Goal: Task Accomplishment & Management: Manage account settings

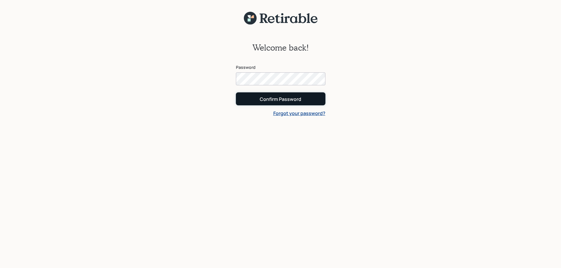
click at [296, 93] on button "Confirm Password" at bounding box center [281, 99] width 90 height 13
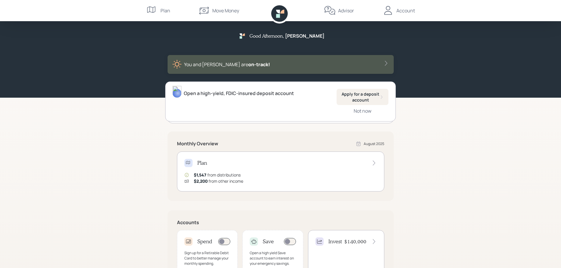
click at [344, 11] on div "Advisor" at bounding box center [346, 10] width 16 height 7
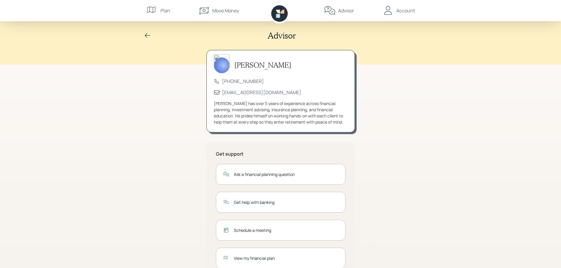
click at [407, 11] on div "Account" at bounding box center [406, 10] width 19 height 7
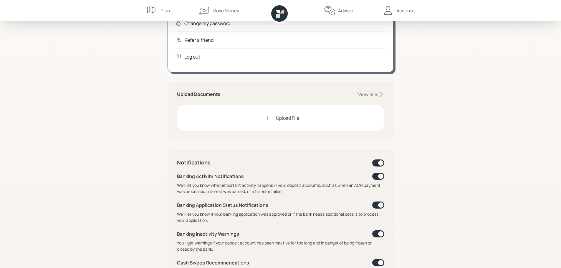
scroll to position [88, 0]
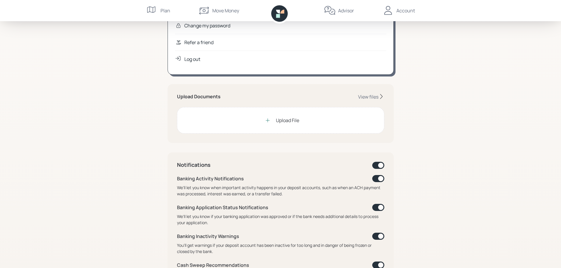
click at [298, 122] on div "Upload File" at bounding box center [287, 120] width 23 height 7
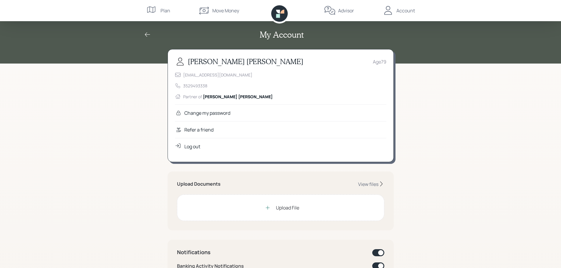
scroll to position [0, 0]
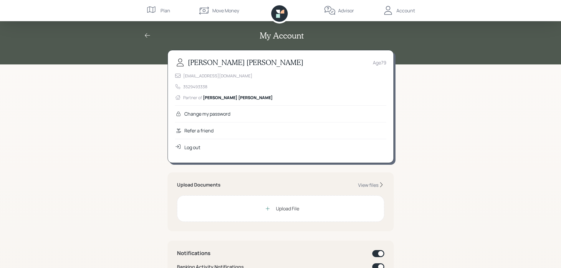
click at [278, 15] on icon at bounding box center [278, 16] width 4 height 4
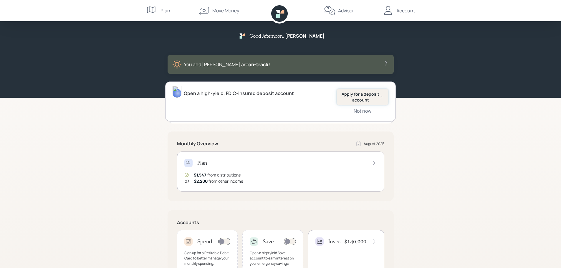
click at [342, 105] on div "Apply for a deposit account Not now" at bounding box center [363, 101] width 52 height 25
click at [324, 106] on div "Open a high-yield, FDIC-insured deposit account Apply for a deposit account Not…" at bounding box center [280, 102] width 231 height 40
click at [342, 59] on div "You and [PERSON_NAME] are on‑track!" at bounding box center [281, 64] width 226 height 19
click at [278, 15] on icon at bounding box center [278, 16] width 4 height 4
click at [341, 10] on div "Advisor" at bounding box center [346, 10] width 16 height 7
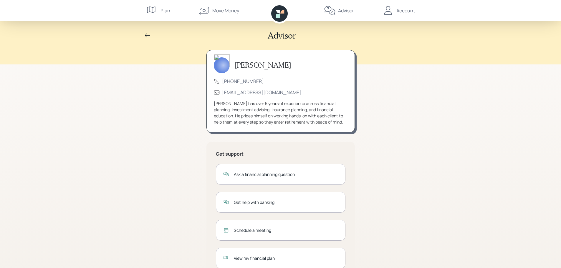
click at [223, 9] on div "Move Money" at bounding box center [225, 10] width 27 height 7
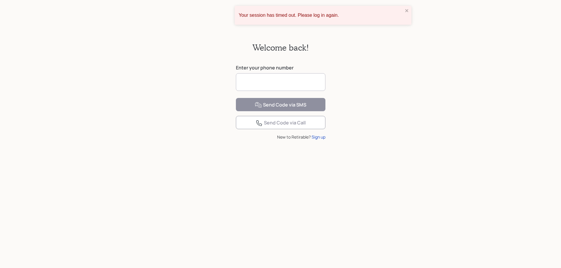
click at [283, 80] on input at bounding box center [281, 82] width 90 height 18
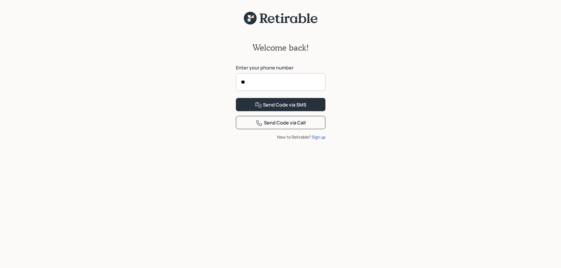
type input "*"
type input "**********"
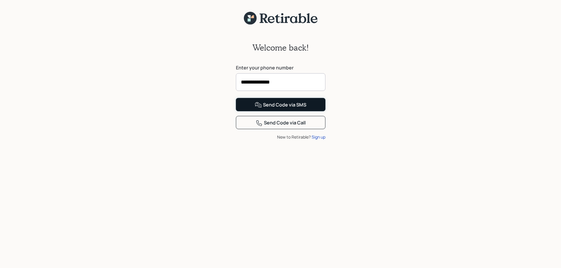
click at [276, 109] on div "Send Code via SMS" at bounding box center [281, 105] width 52 height 7
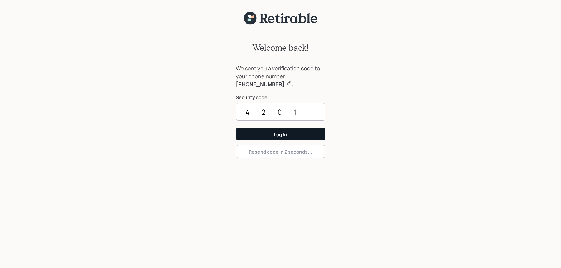
type input "4201"
click at [283, 136] on div "Log In" at bounding box center [280, 134] width 13 height 6
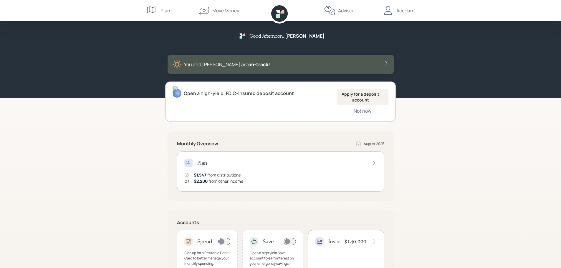
click at [282, 12] on icon at bounding box center [283, 12] width 4 height 4
click at [401, 8] on div "Account" at bounding box center [406, 10] width 19 height 7
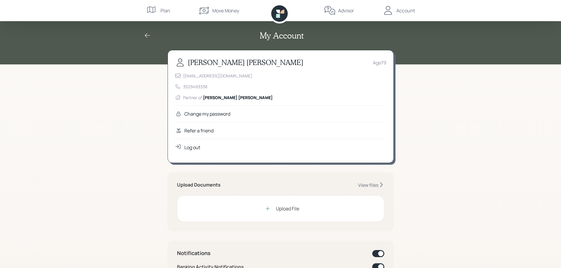
click at [346, 9] on div "Advisor" at bounding box center [346, 10] width 16 height 7
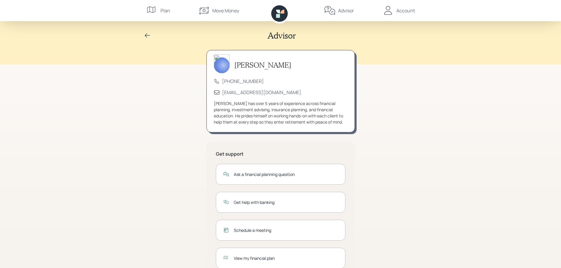
click at [220, 11] on div "Move Money" at bounding box center [225, 10] width 27 height 7
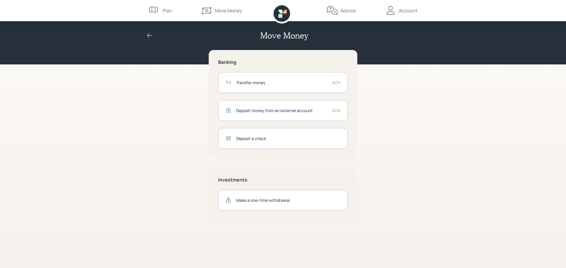
click at [172, 8] on nav "Plan Move Money Advisor Account" at bounding box center [282, 10] width 283 height 21
click at [167, 10] on div "Plan" at bounding box center [168, 10] width 10 height 7
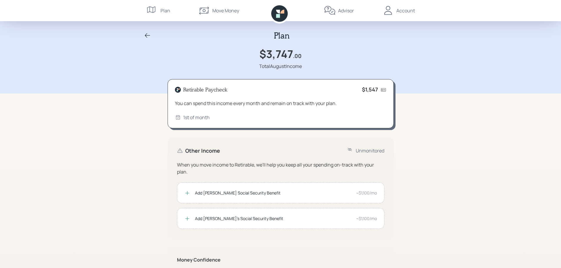
click at [280, 14] on icon at bounding box center [279, 13] width 17 height 17
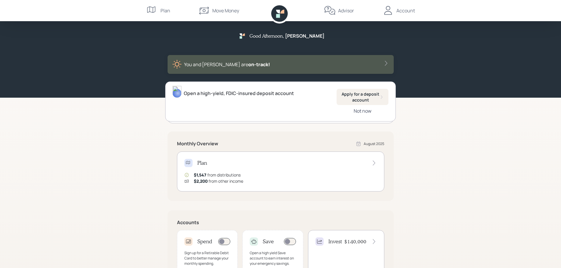
click at [369, 111] on div "Not now" at bounding box center [363, 111] width 18 height 6
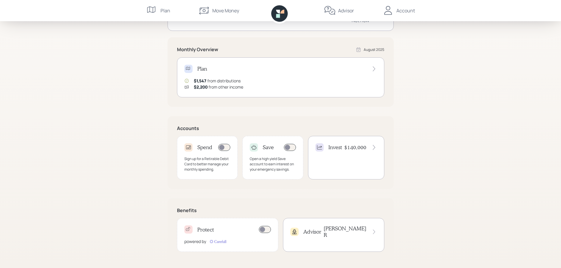
scroll to position [95, 0]
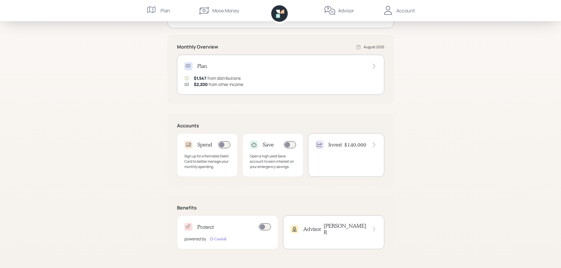
click at [145, 96] on div "Good Afternoon , Glenn You and Kathleen are on‑track! Sign up for free fraud pr…" at bounding box center [280, 87] width 561 height 364
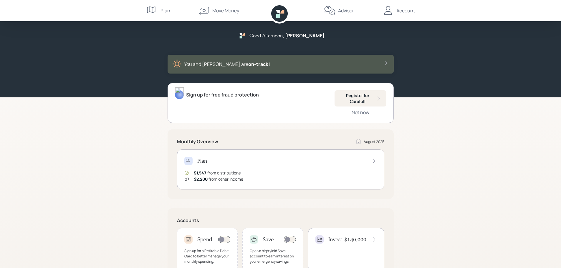
scroll to position [0, 0]
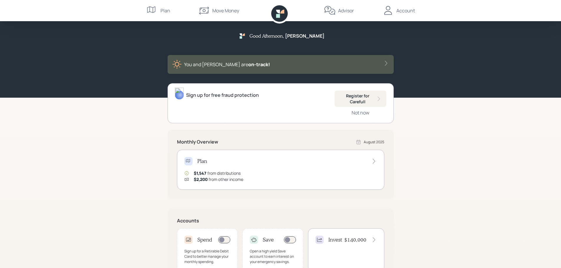
click at [277, 16] on icon at bounding box center [278, 16] width 4 height 4
click at [281, 18] on icon at bounding box center [279, 13] width 17 height 17
click at [217, 12] on div "Move Money" at bounding box center [225, 10] width 27 height 7
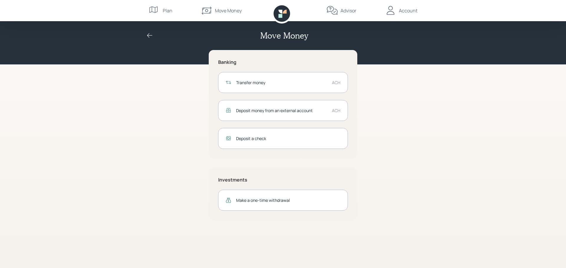
click at [163, 9] on div "Plan" at bounding box center [168, 10] width 10 height 7
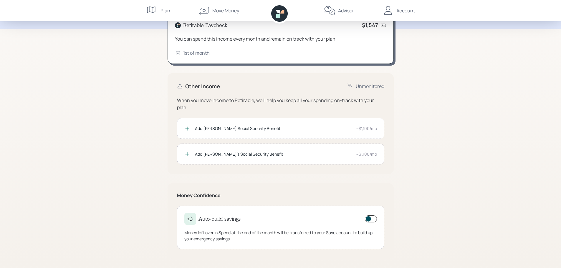
scroll to position [6, 0]
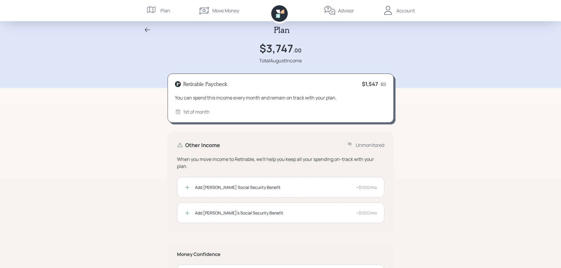
click at [309, 97] on div "You can spend this income every month and remain on track with your plan." at bounding box center [281, 97] width 212 height 7
click at [385, 85] on icon at bounding box center [384, 84] width 6 height 6
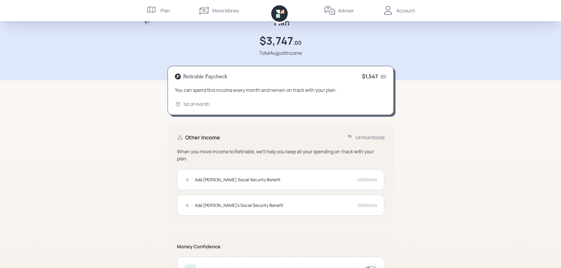
scroll to position [0, 0]
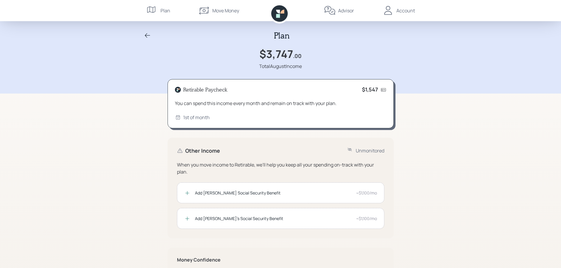
click at [149, 36] on icon at bounding box center [147, 35] width 7 height 7
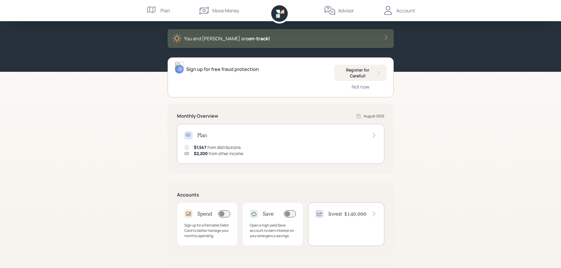
scroll to position [36, 0]
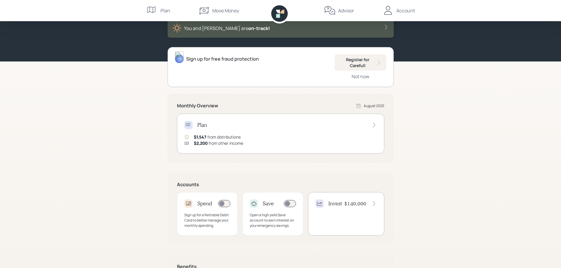
click at [400, 9] on div "Account" at bounding box center [406, 10] width 19 height 7
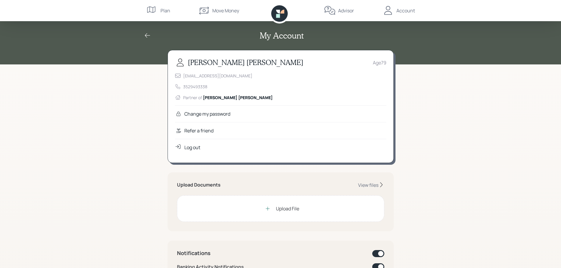
click at [441, 81] on div "My Account Glenn Munson Age 79 gmunson320@gmail.com 3529493338 Partner of Kathl…" at bounding box center [280, 270] width 561 height 541
click at [282, 16] on icon at bounding box center [279, 13] width 17 height 17
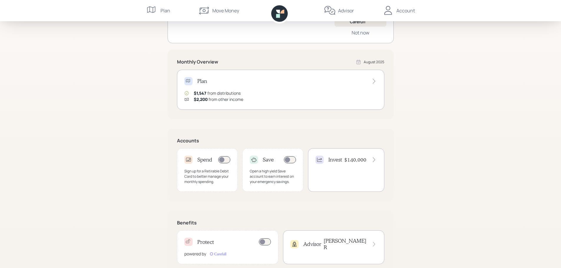
scroll to position [95, 0]
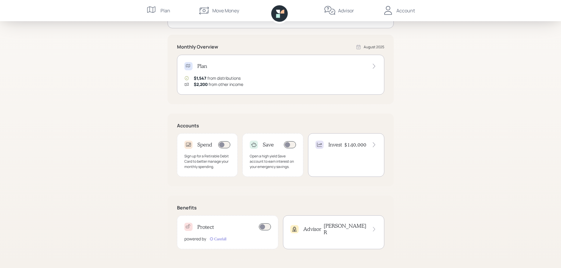
click at [351, 69] on div "Plan" at bounding box center [280, 66] width 193 height 8
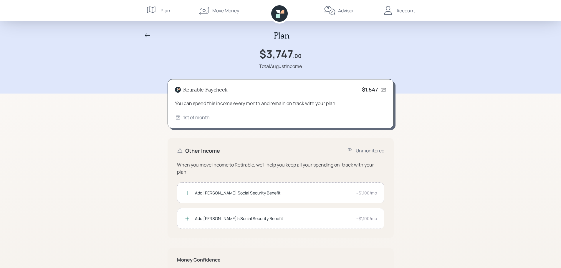
click at [281, 10] on icon at bounding box center [279, 13] width 17 height 17
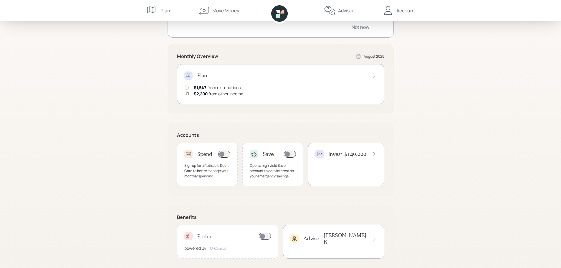
scroll to position [88, 0]
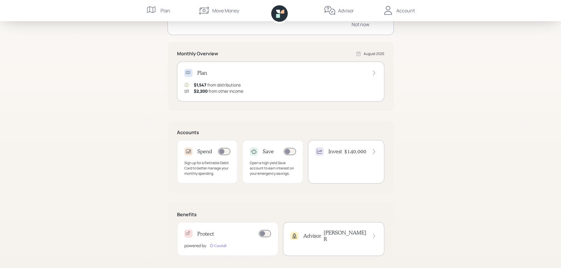
click at [287, 81] on div "Plan $1,547 from distributions $2,200 from other income" at bounding box center [280, 82] width 207 height 40
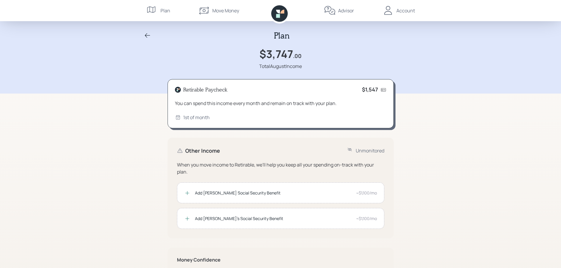
click at [281, 10] on icon at bounding box center [279, 13] width 17 height 17
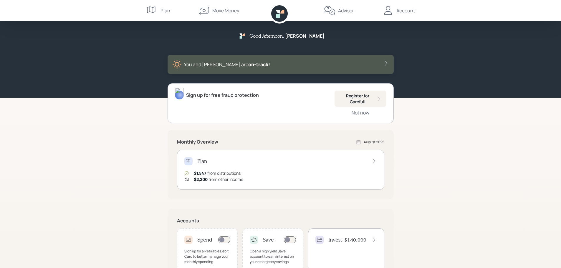
click at [342, 60] on div "You and Kathleen are on‑track!" at bounding box center [280, 64] width 217 height 9
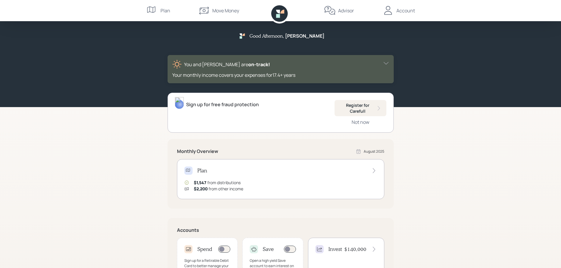
click at [364, 69] on div "You and Kathleen are on‑track!" at bounding box center [280, 64] width 217 height 9
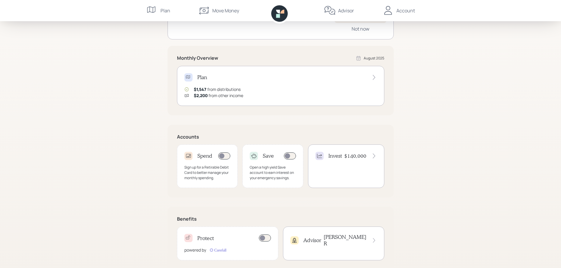
scroll to position [83, 0]
click at [243, 52] on div "Monthly Overview August 2025 Plan $1,547 from distributions $2,200 from other i…" at bounding box center [281, 82] width 226 height 70
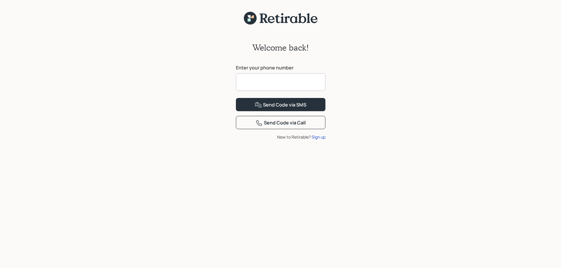
click at [267, 85] on input at bounding box center [281, 82] width 90 height 18
type input "**********"
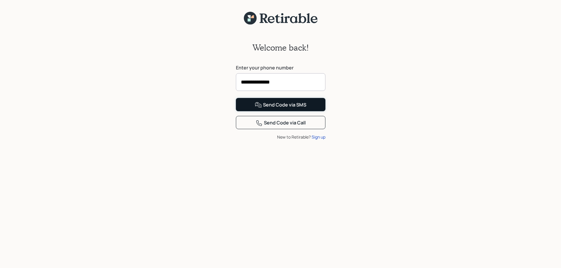
click at [297, 109] on div "Send Code via SMS" at bounding box center [281, 105] width 52 height 7
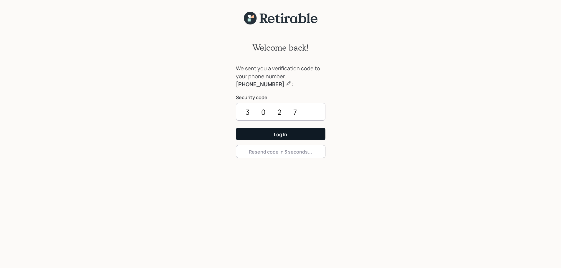
type input "3027"
click at [275, 138] on div "Log In" at bounding box center [280, 134] width 13 height 6
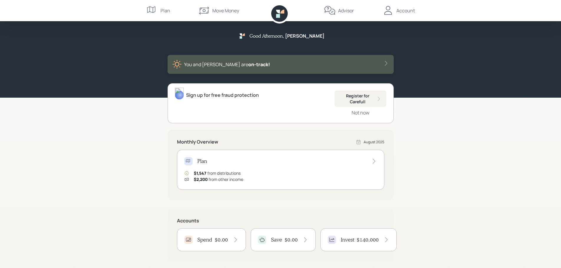
click at [218, 11] on div "Move Money" at bounding box center [225, 10] width 27 height 7
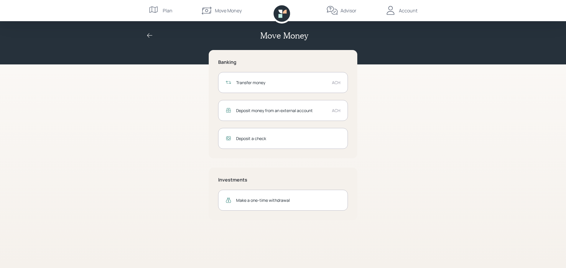
click at [150, 35] on icon at bounding box center [149, 35] width 7 height 7
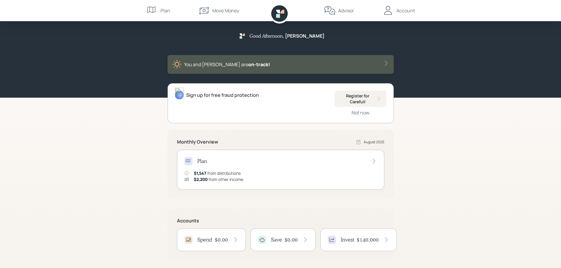
click at [159, 12] on div "Plan" at bounding box center [158, 10] width 24 height 21
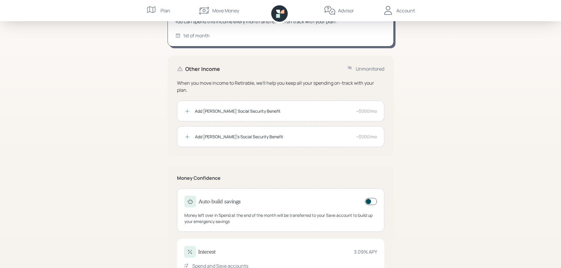
scroll to position [109, 0]
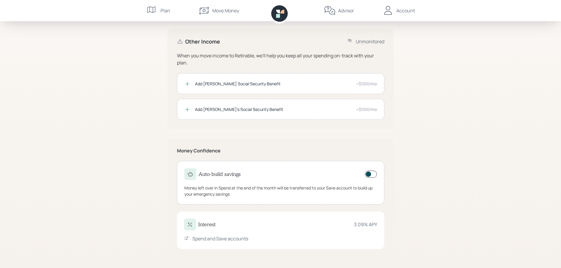
click at [231, 239] on div "Spend and Save accounts" at bounding box center [220, 238] width 56 height 7
click at [368, 224] on div "3.09 % APY" at bounding box center [365, 224] width 23 height 7
click at [190, 224] on icon at bounding box center [190, 225] width 6 height 6
click at [213, 225] on h4 "Interest" at bounding box center [206, 225] width 17 height 6
click at [360, 228] on div "Interest 3.09 % APY" at bounding box center [280, 225] width 193 height 12
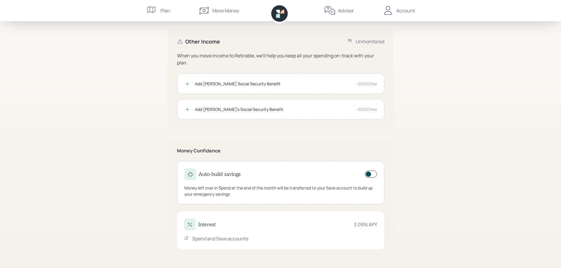
click at [298, 225] on div "Interest 3.09 % APY" at bounding box center [280, 225] width 193 height 12
click at [208, 220] on div "Interest" at bounding box center [200, 225] width 32 height 12
click at [298, 226] on div "Interest 3.09 % APY" at bounding box center [280, 225] width 193 height 12
click at [405, 12] on div "Account" at bounding box center [406, 10] width 19 height 7
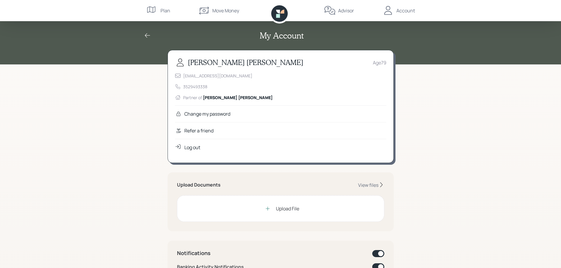
click at [479, 124] on div "My Account Glenn Munson Age 79 gmunson320@gmail.com 3529493338 Partner of Kathl…" at bounding box center [280, 270] width 561 height 541
click at [149, 35] on icon at bounding box center [147, 35] width 7 height 7
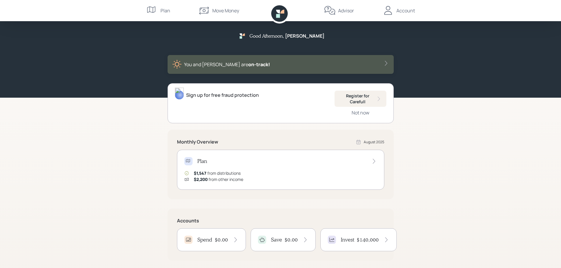
click at [357, 71] on div "You and Kathleen are on‑track!" at bounding box center [281, 64] width 226 height 19
click at [387, 63] on icon at bounding box center [386, 63] width 2 height 5
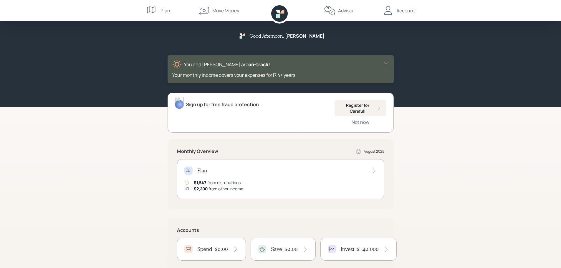
click at [345, 67] on div "You and Kathleen are on‑track!" at bounding box center [280, 64] width 217 height 9
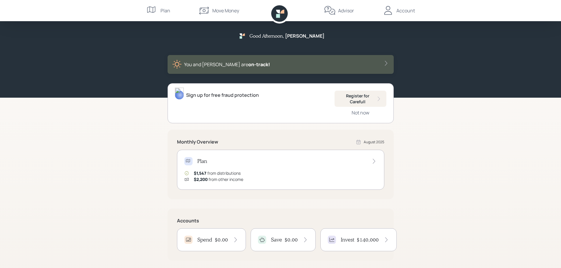
click at [163, 12] on div "Plan" at bounding box center [166, 10] width 10 height 7
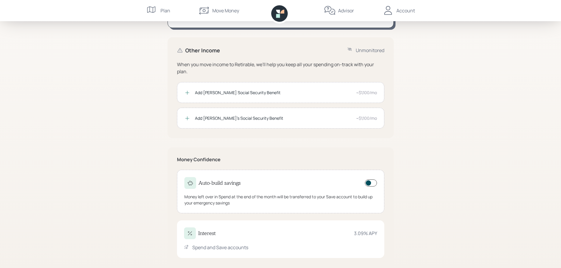
scroll to position [109, 0]
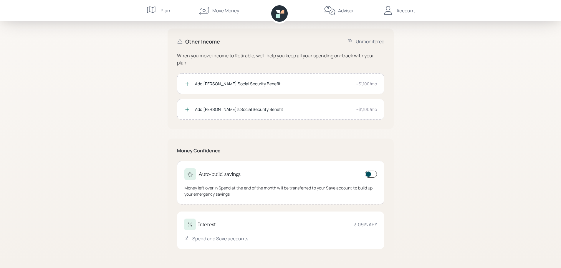
click at [298, 237] on div "Spend and Save accounts" at bounding box center [280, 238] width 193 height 7
click at [208, 240] on div "Spend and Save accounts" at bounding box center [220, 238] width 56 height 7
click at [190, 225] on icon at bounding box center [190, 225] width 6 height 6
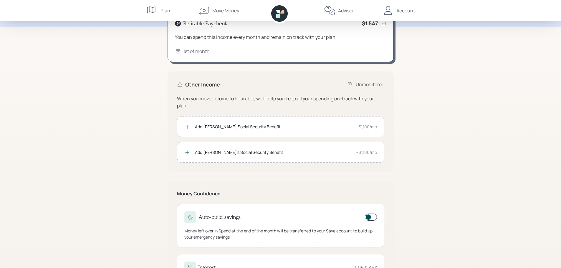
scroll to position [109, 0]
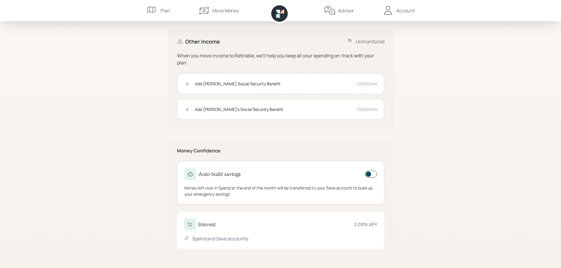
click at [232, 240] on div "Spend and Save accounts" at bounding box center [220, 238] width 56 height 7
click at [186, 239] on icon at bounding box center [187, 239] width 6 height 6
click at [220, 240] on div "Spend and Save accounts" at bounding box center [220, 238] width 56 height 7
click at [365, 222] on div "3.09 % APY" at bounding box center [365, 224] width 23 height 7
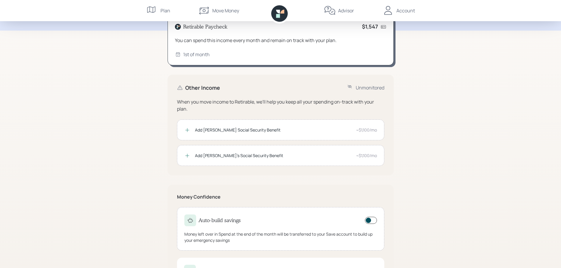
scroll to position [0, 0]
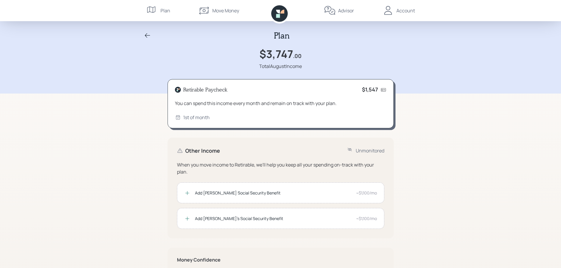
click at [408, 11] on div "Account" at bounding box center [406, 10] width 19 height 7
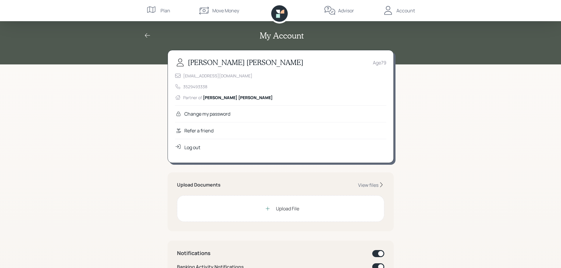
click at [188, 149] on div "Log out" at bounding box center [192, 147] width 16 height 7
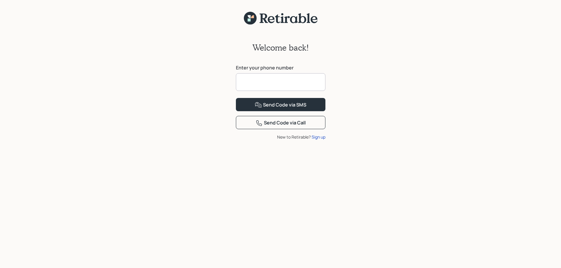
click at [268, 81] on input at bounding box center [281, 82] width 90 height 18
type input "**********"
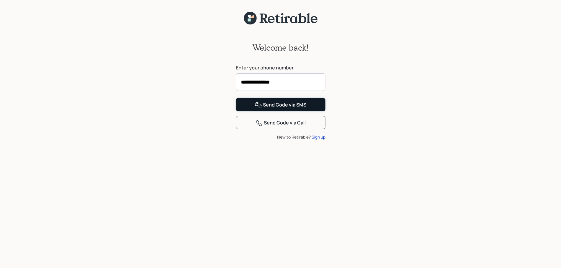
click at [276, 109] on div "Send Code via SMS" at bounding box center [281, 105] width 52 height 7
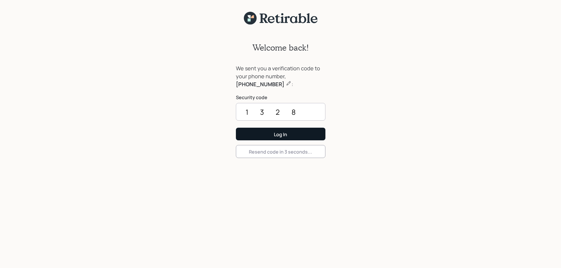
type input "1328"
click at [286, 134] on div "Log In" at bounding box center [280, 134] width 13 height 6
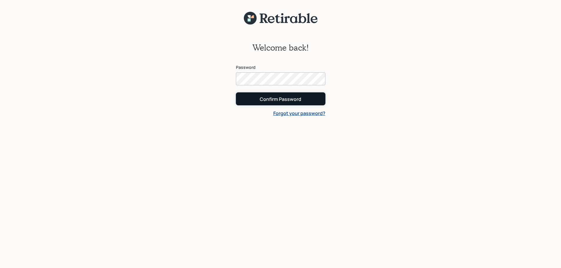
click at [287, 100] on div "Confirm Password" at bounding box center [281, 99] width 42 height 6
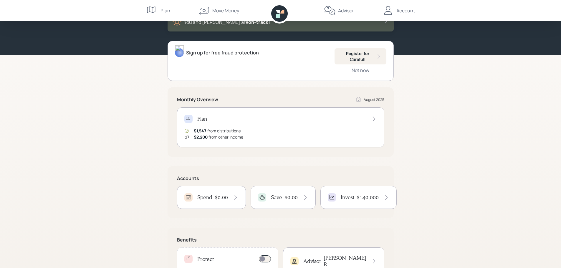
scroll to position [75, 0]
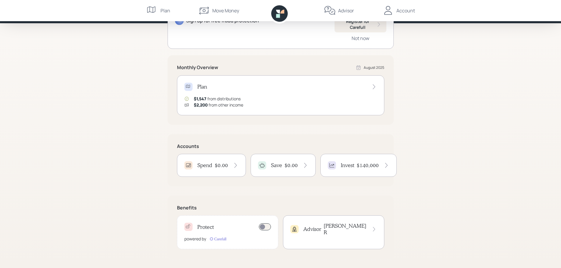
click at [273, 169] on h4 "Save" at bounding box center [276, 165] width 11 height 6
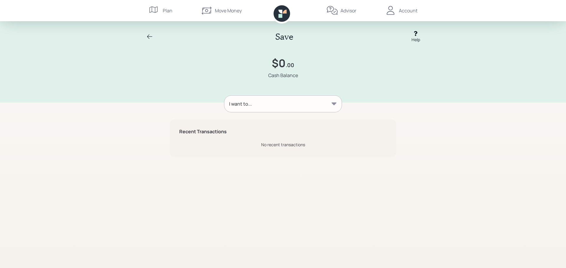
click at [284, 107] on div "I want to..." at bounding box center [282, 104] width 117 height 17
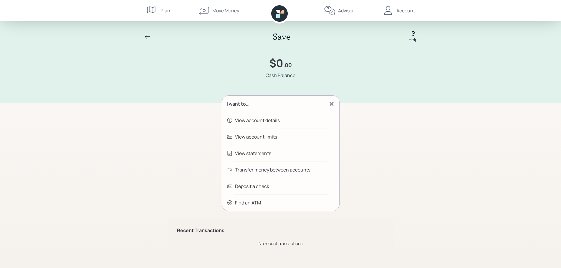
click at [377, 85] on div "Save Help $0 .00 Cash Balance" at bounding box center [280, 51] width 283 height 84
click at [149, 38] on icon at bounding box center [147, 36] width 7 height 7
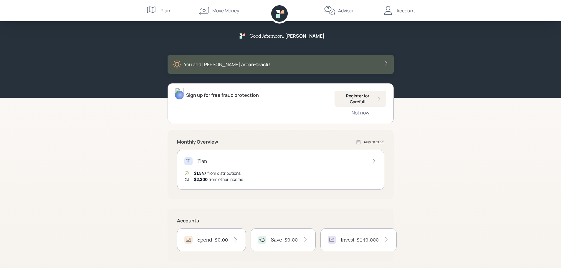
scroll to position [75, 0]
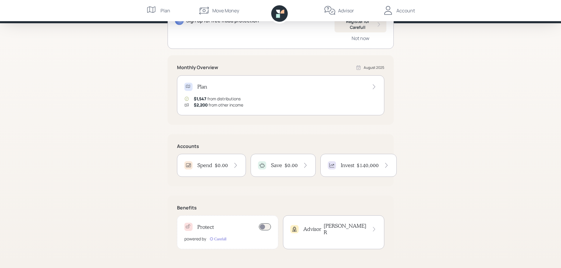
click at [220, 167] on h4 "$0.00" at bounding box center [221, 165] width 13 height 6
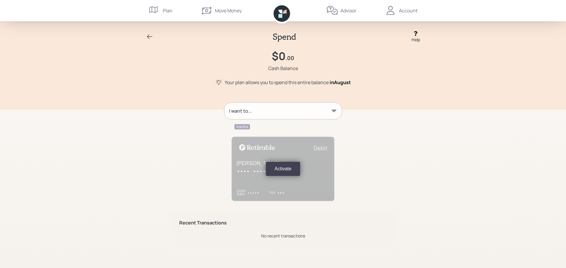
click at [297, 116] on div "I want to..." at bounding box center [282, 111] width 117 height 17
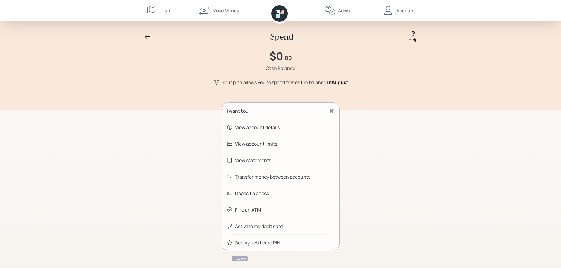
click at [371, 188] on div "I want to... View account details View account limits View statements Transfer …" at bounding box center [281, 242] width 226 height 278
click at [333, 64] on div "$0 .00 Cash Balance" at bounding box center [280, 61] width 283 height 22
drag, startPoint x: 397, startPoint y: 120, endPoint x: 394, endPoint y: 120, distance: 3.0
click at [396, 120] on div "Spend Help $0 .00 Cash Balance Your plan allows you to spend this entire balanc…" at bounding box center [280, 198] width 561 height 397
click at [333, 111] on icon at bounding box center [332, 111] width 4 height 4
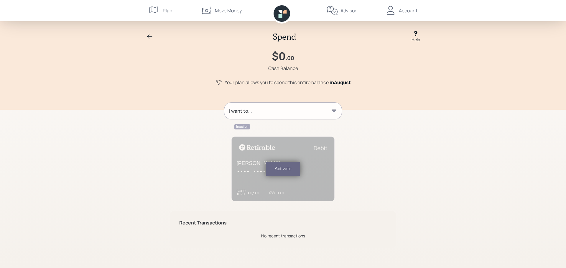
click at [284, 168] on button "Activate" at bounding box center [283, 169] width 34 height 14
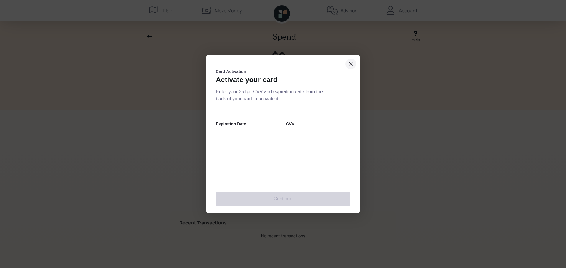
click at [351, 65] on icon "close dialog" at bounding box center [350, 63] width 5 height 7
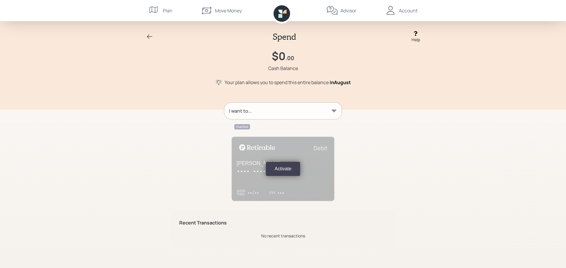
click at [337, 112] on div "I want to..." at bounding box center [282, 111] width 117 height 17
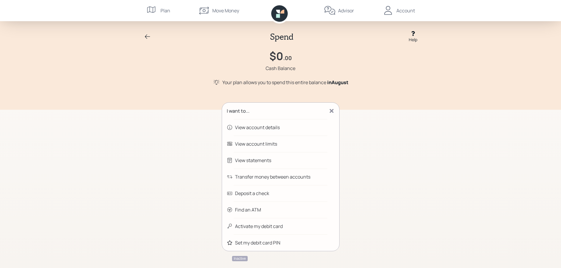
click at [268, 177] on div "Transfer money between accounts" at bounding box center [272, 177] width 75 height 7
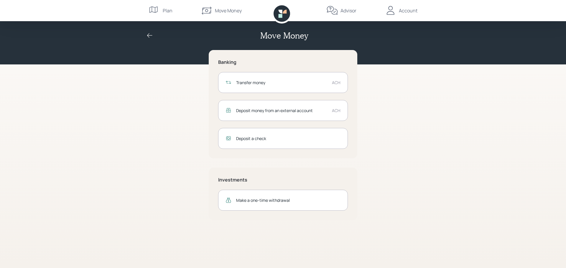
click at [304, 112] on div "Deposit money from an external account" at bounding box center [281, 111] width 91 height 6
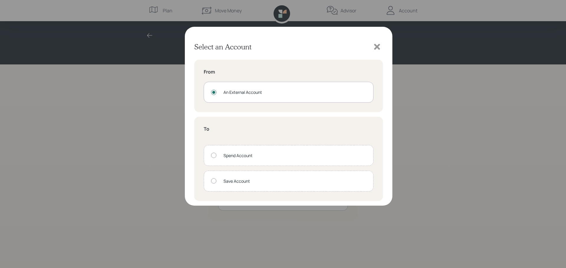
click at [213, 182] on div at bounding box center [213, 181] width 5 height 5
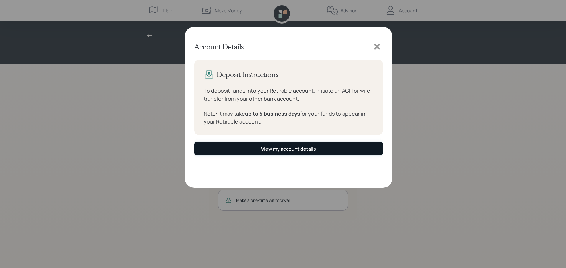
click at [284, 145] on button "View my account details" at bounding box center [288, 148] width 189 height 13
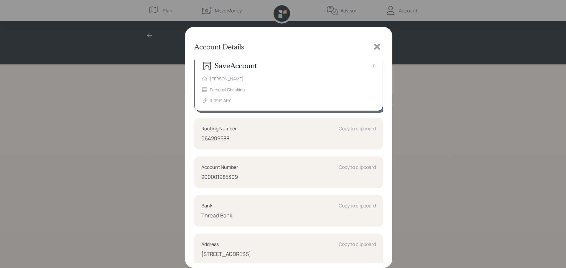
scroll to position [9, 0]
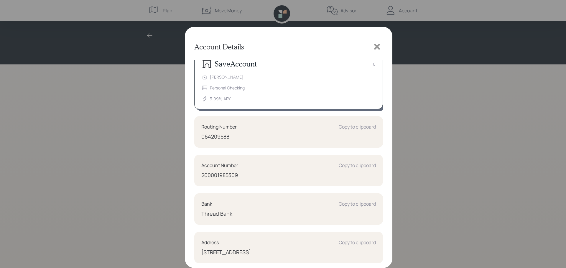
click at [149, 37] on div "Account Details Save Account 0 Glenn Munson Personal Checking 3.09 % APY Routin…" at bounding box center [283, 134] width 566 height 268
click at [149, 35] on div "Account Details Save Account 0 Glenn Munson Personal Checking 3.09 % APY Routin…" at bounding box center [283, 134] width 566 height 268
click at [378, 45] on icon at bounding box center [377, 47] width 6 height 6
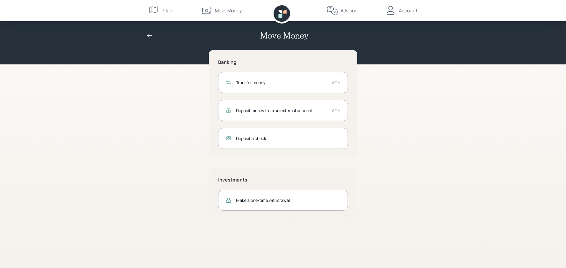
click at [146, 37] on icon at bounding box center [149, 35] width 7 height 7
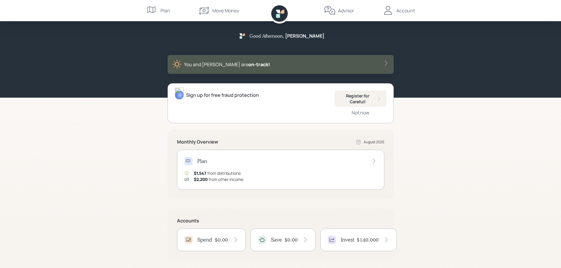
click at [286, 240] on h4 "$0.00" at bounding box center [291, 240] width 13 height 6
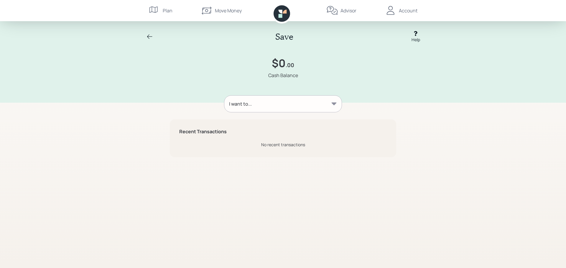
click at [283, 106] on div "I want to..." at bounding box center [282, 104] width 117 height 17
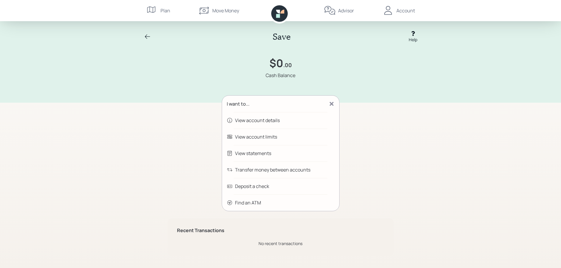
click at [288, 171] on div "Transfer money between accounts" at bounding box center [272, 169] width 75 height 7
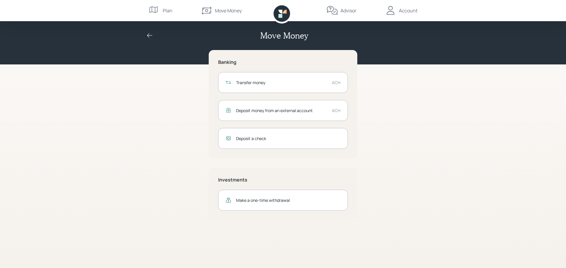
click at [329, 84] on div "Transfer money ACH" at bounding box center [283, 82] width 130 height 21
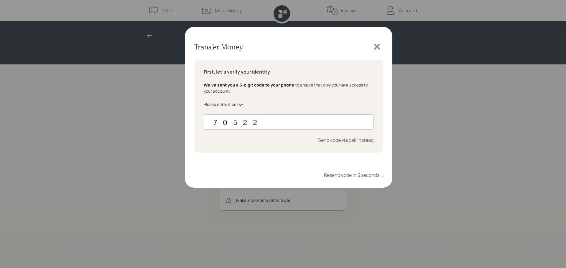
type input "705221"
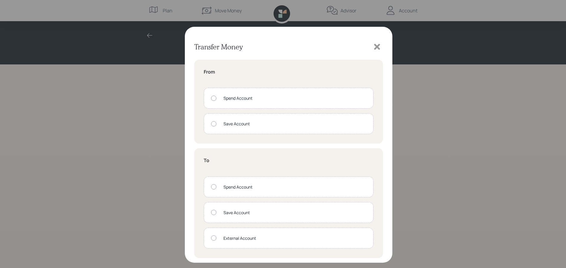
click at [380, 51] on icon at bounding box center [376, 46] width 9 height 9
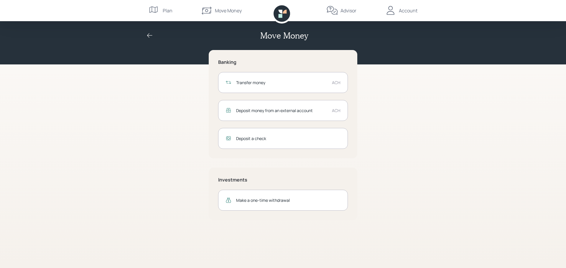
click at [283, 117] on div "Deposit money from an external account ACH" at bounding box center [283, 110] width 130 height 21
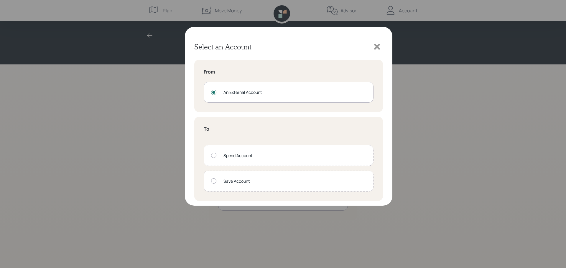
click at [212, 183] on div at bounding box center [213, 181] width 5 height 5
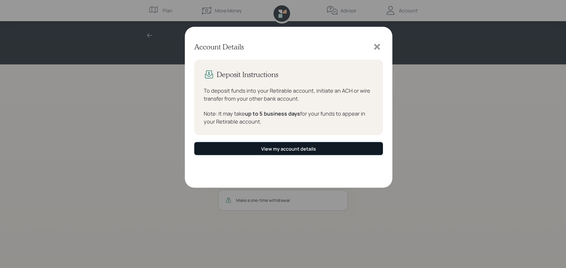
click at [299, 151] on div "View my account details" at bounding box center [288, 149] width 55 height 6
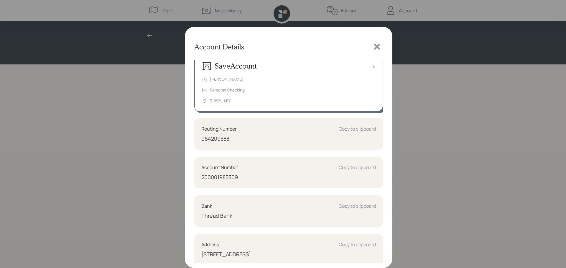
scroll to position [9, 0]
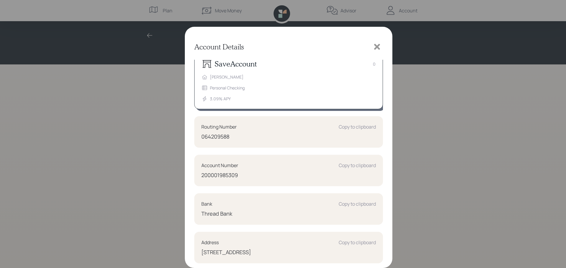
click at [373, 64] on div "0" at bounding box center [374, 64] width 3 height 6
click at [224, 12] on div "Account Details Save Account 0 Glenn Munson Personal Checking 3.09 % APY Routin…" at bounding box center [283, 134] width 566 height 268
click at [288, 138] on div "064209588" at bounding box center [288, 137] width 174 height 8
click at [314, 166] on div "Account Number Copy to clipboard" at bounding box center [288, 165] width 174 height 7
click at [302, 210] on div "Bank Copy to clipboard Thread Bank" at bounding box center [288, 210] width 189 height 32
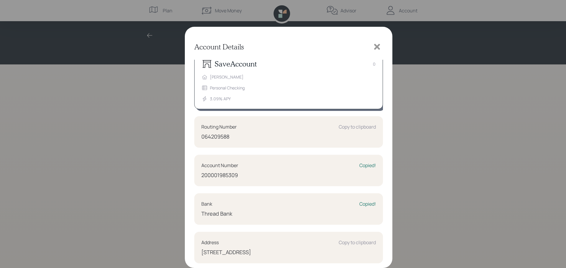
click at [311, 242] on div "Address Copy to clipboard" at bounding box center [288, 242] width 174 height 7
click at [379, 48] on icon at bounding box center [376, 46] width 9 height 9
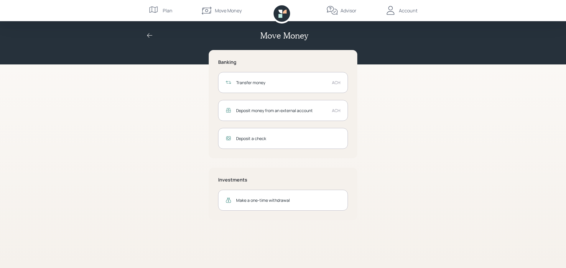
click at [226, 13] on div "Move Money" at bounding box center [228, 10] width 27 height 7
click at [301, 109] on div "Deposit money from an external account" at bounding box center [281, 111] width 91 height 6
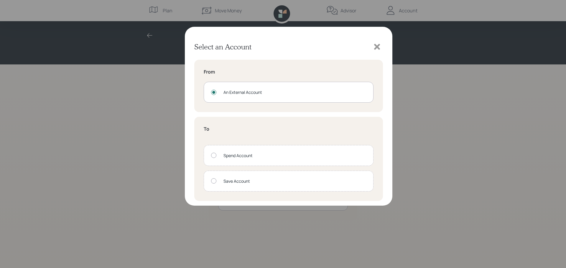
click at [214, 183] on div at bounding box center [213, 181] width 5 height 5
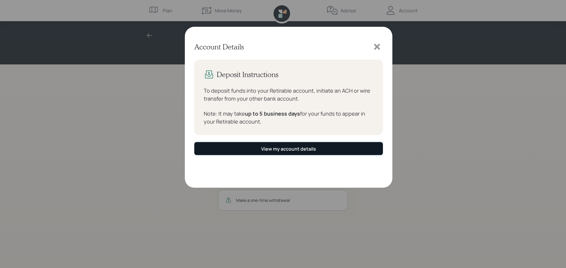
click at [290, 151] on div "View my account details" at bounding box center [288, 149] width 55 height 6
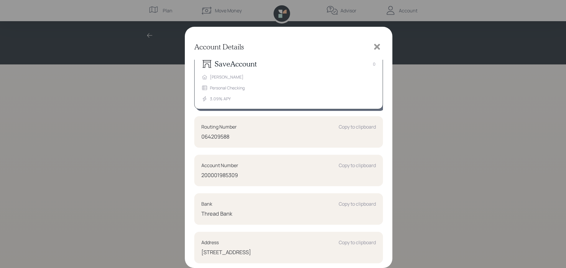
click at [379, 48] on icon at bounding box center [376, 46] width 9 height 9
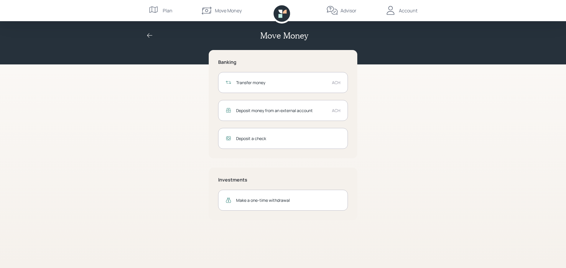
click at [164, 11] on div "Plan" at bounding box center [168, 10] width 10 height 7
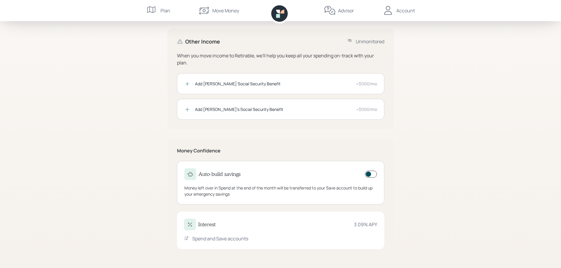
scroll to position [109, 0]
click at [365, 221] on div "3.09 % APY" at bounding box center [365, 224] width 23 height 7
click at [204, 239] on div "Spend and Save accounts" at bounding box center [220, 238] width 56 height 7
click at [198, 241] on div "Spend and Save accounts" at bounding box center [220, 238] width 56 height 7
click at [255, 238] on div "Spend and Save accounts" at bounding box center [280, 238] width 193 height 7
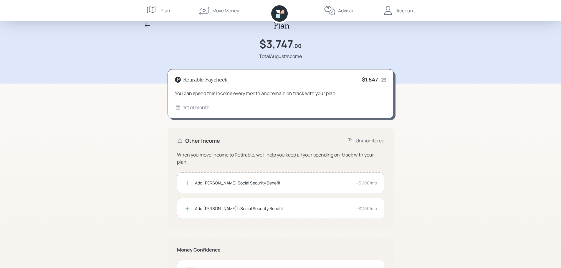
scroll to position [0, 0]
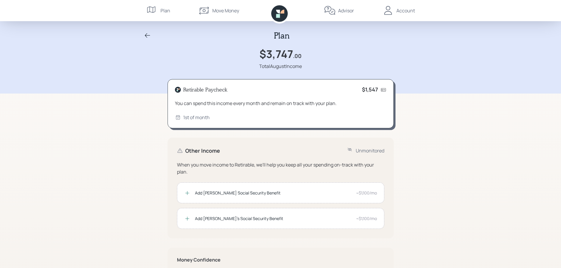
click at [277, 14] on icon at bounding box center [278, 16] width 4 height 4
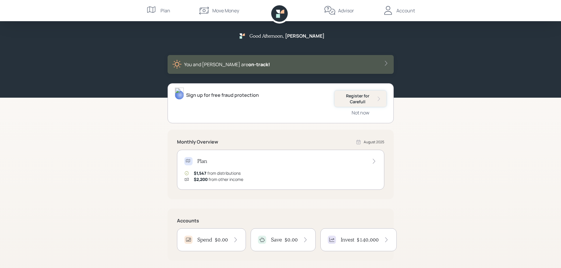
click at [358, 99] on div "Register for Carefull" at bounding box center [360, 98] width 42 height 11
click at [412, 11] on div "Account" at bounding box center [406, 10] width 19 height 7
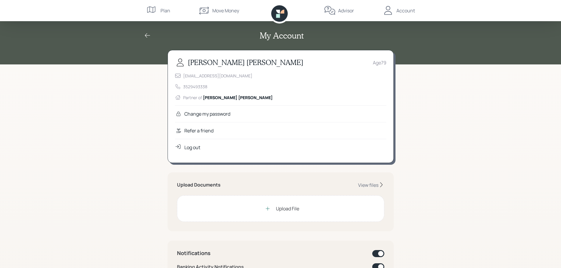
click at [148, 37] on icon at bounding box center [147, 35] width 7 height 7
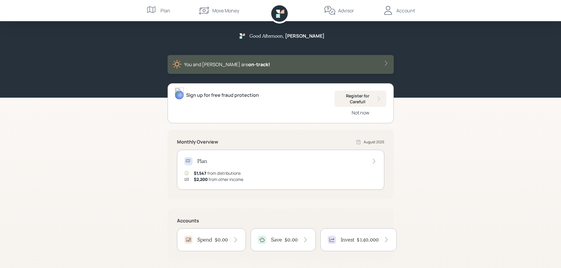
click at [361, 115] on div "Not now" at bounding box center [361, 113] width 18 height 6
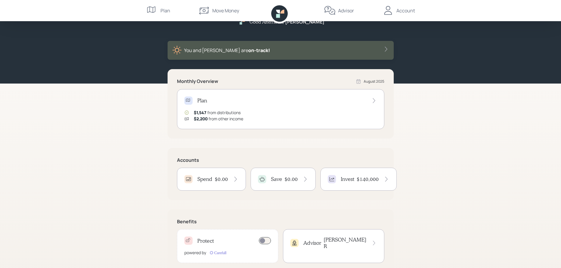
scroll to position [28, 0]
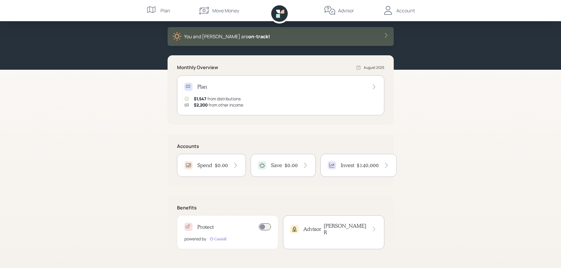
click at [264, 227] on span at bounding box center [265, 227] width 12 height 7
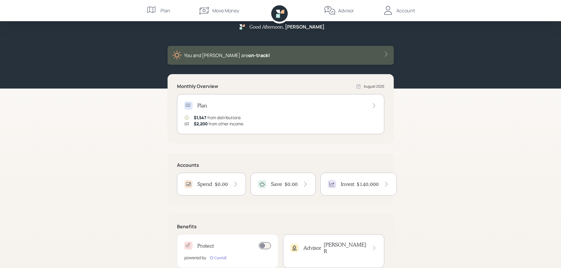
scroll to position [0, 0]
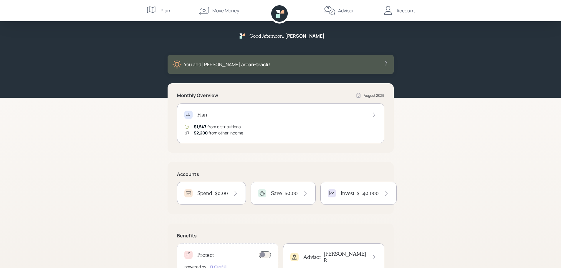
click at [409, 11] on div "Account" at bounding box center [406, 10] width 19 height 7
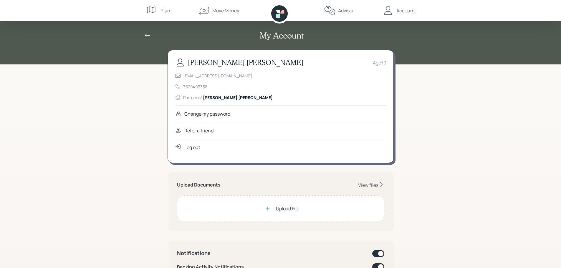
click at [189, 146] on div "Log out" at bounding box center [192, 147] width 16 height 7
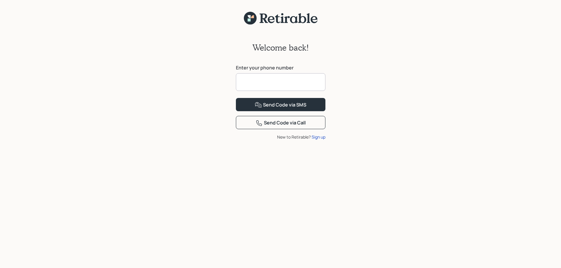
click at [304, 82] on input at bounding box center [281, 82] width 90 height 18
type input "**********"
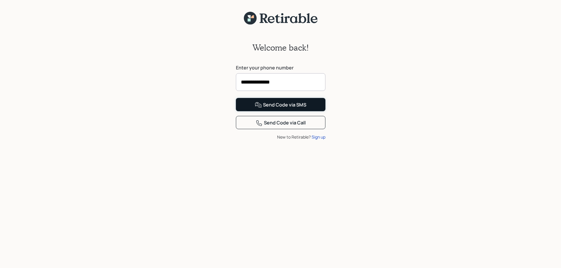
click at [284, 109] on div "Send Code via SMS" at bounding box center [281, 105] width 52 height 7
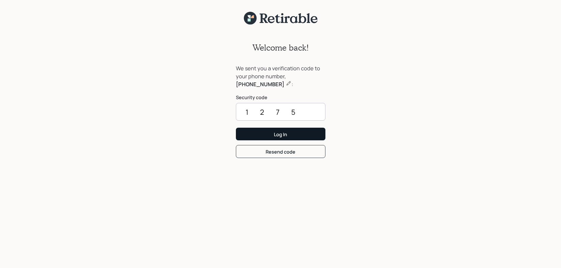
type input "1275"
click at [272, 139] on button "Log In" at bounding box center [281, 134] width 90 height 13
